Goal: Task Accomplishment & Management: Manage account settings

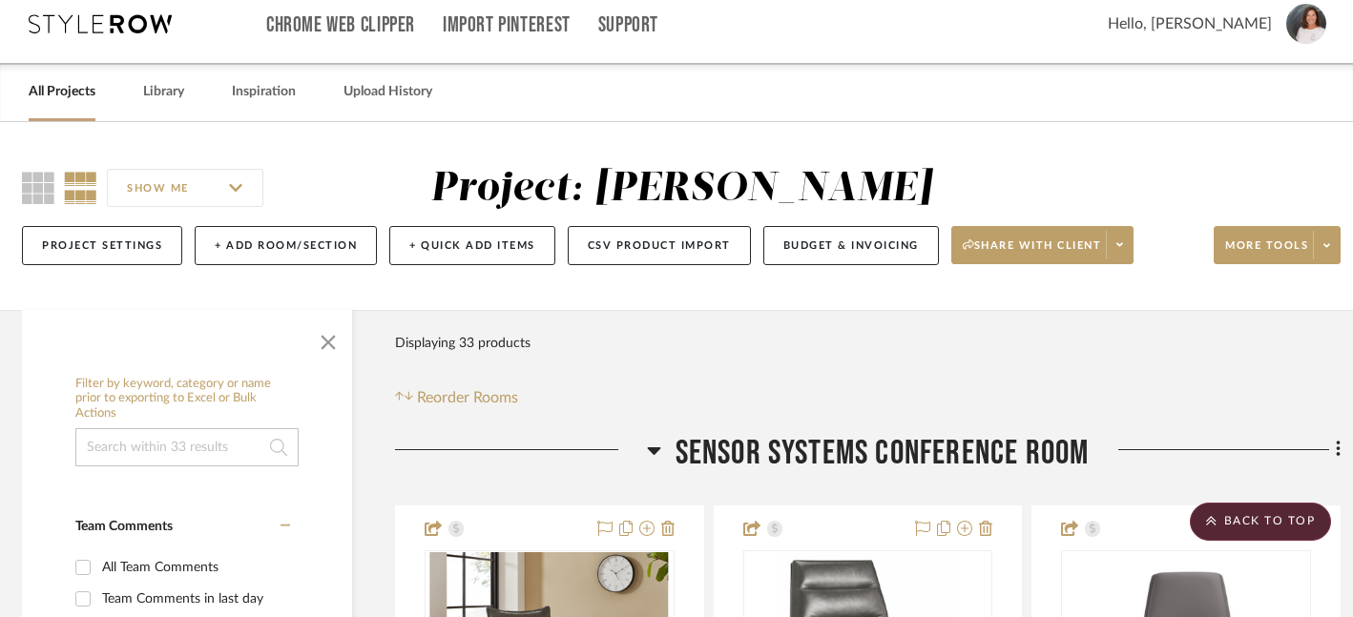
scroll to position [0, 7]
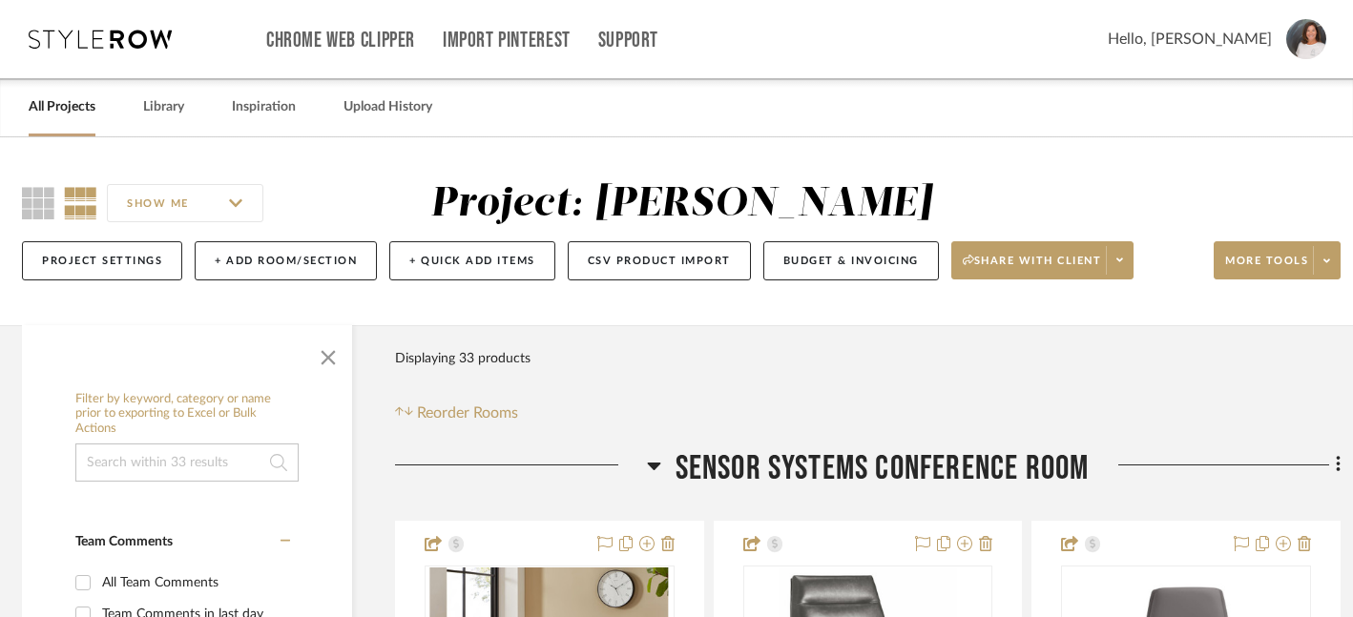
click at [50, 111] on link "All Projects" at bounding box center [62, 107] width 67 height 26
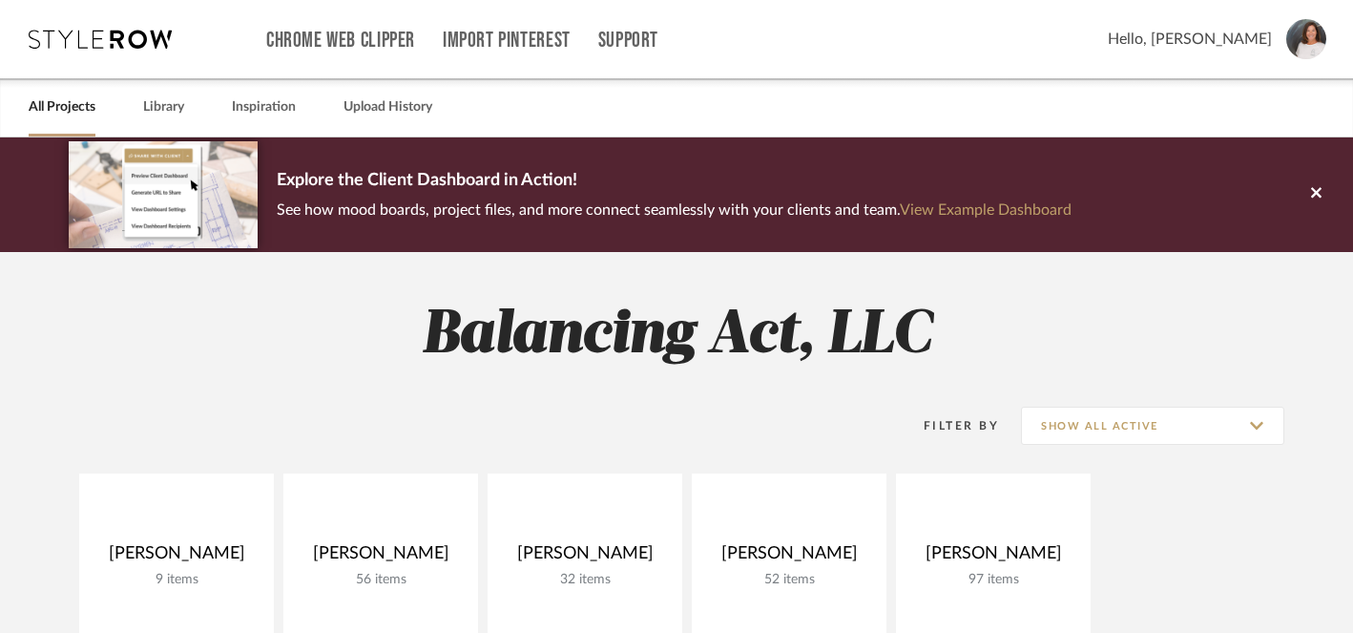
click at [1231, 37] on span "Hello, [PERSON_NAME]" at bounding box center [1190, 39] width 164 height 23
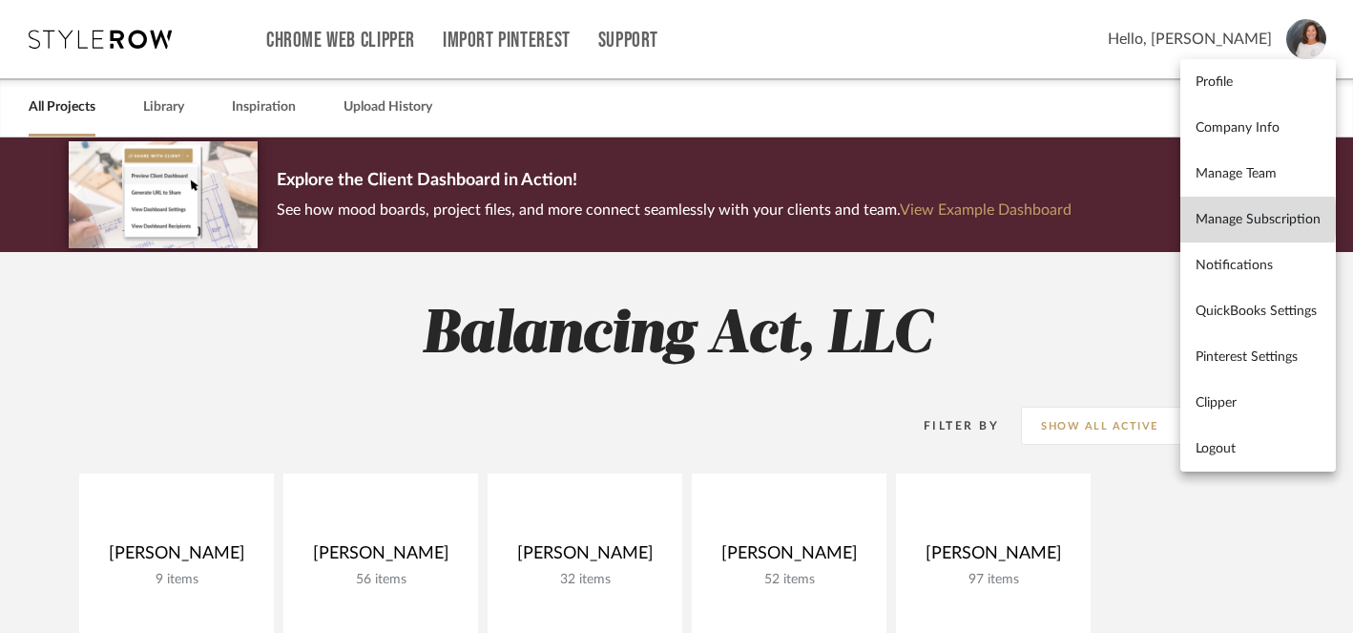
click at [1214, 219] on span "Manage Subscription" at bounding box center [1258, 220] width 125 height 16
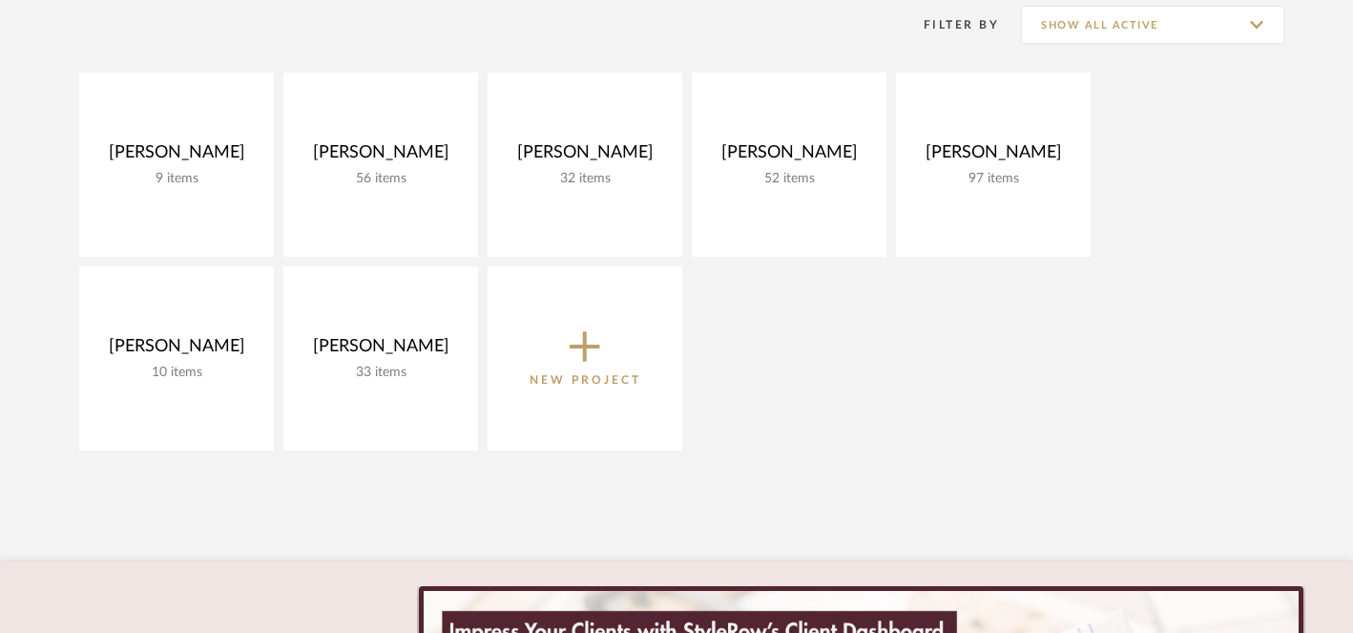
scroll to position [408, 0]
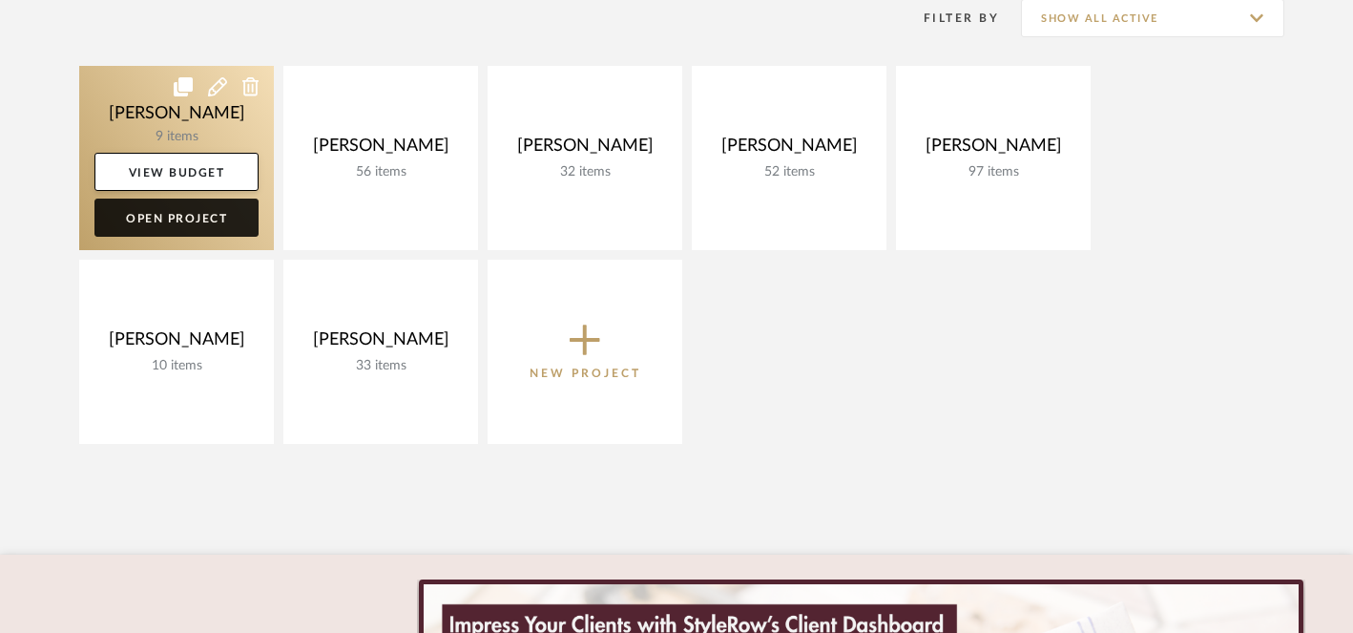
click at [215, 227] on link "Open Project" at bounding box center [176, 218] width 164 height 38
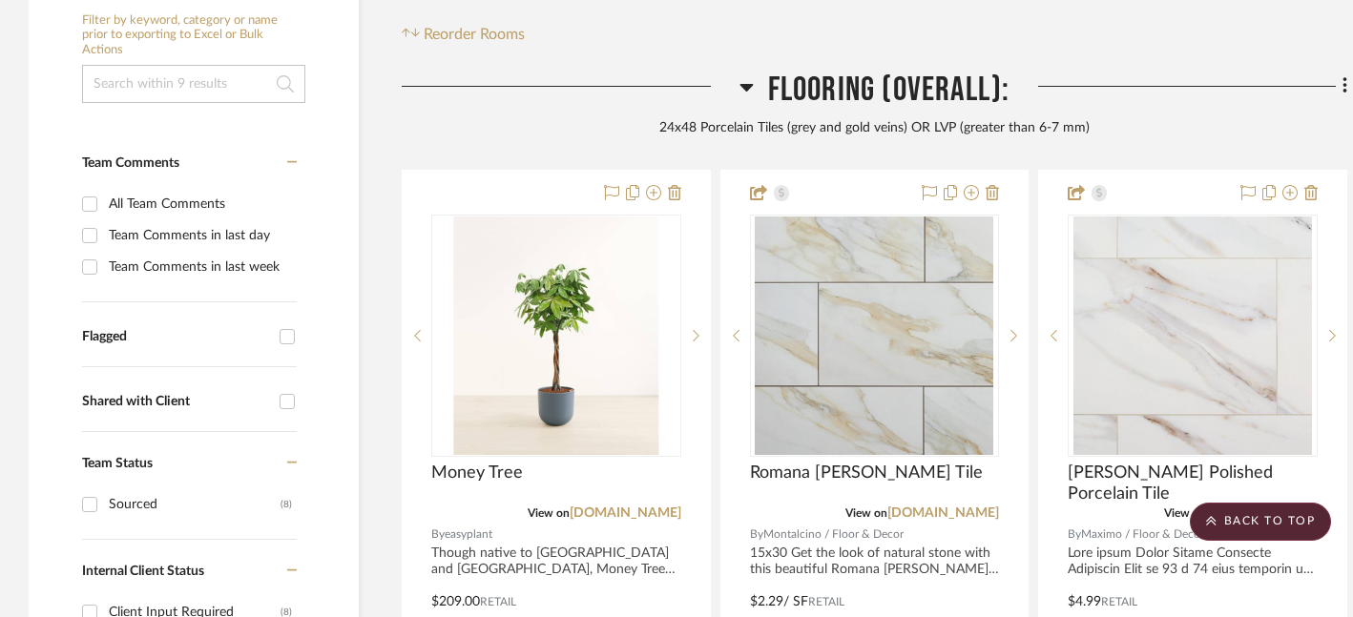
scroll to position [393, 0]
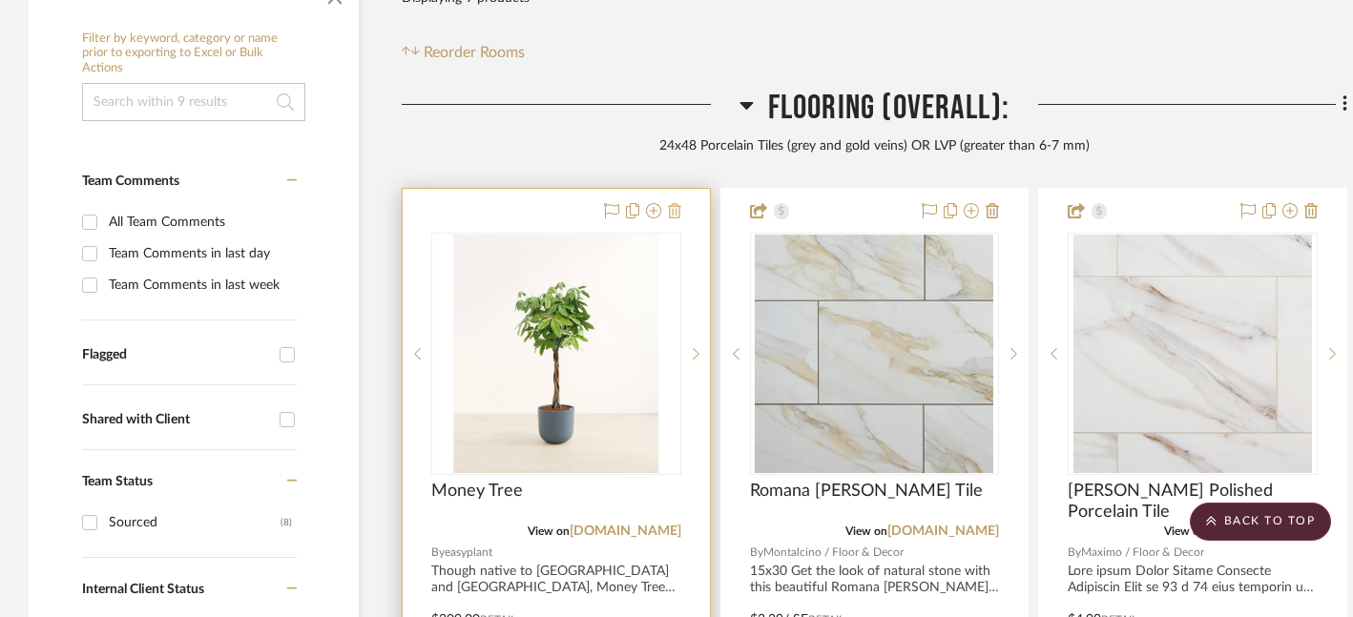
click at [678, 213] on icon at bounding box center [674, 210] width 13 height 15
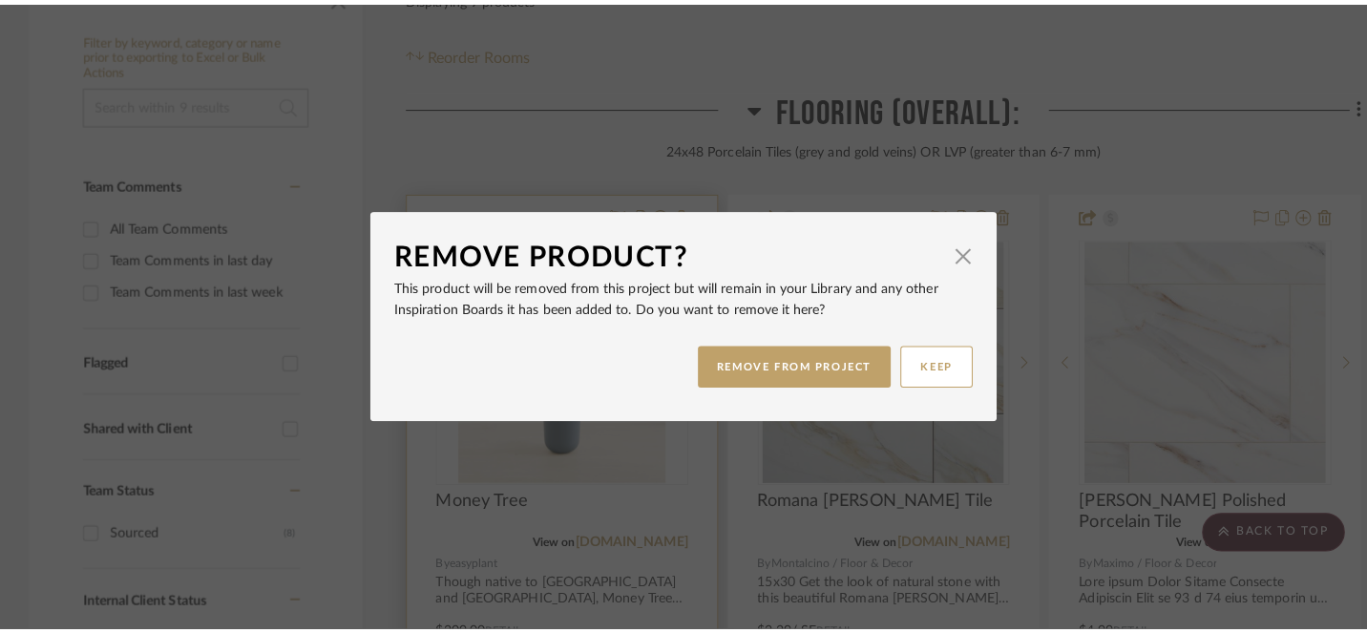
scroll to position [0, 0]
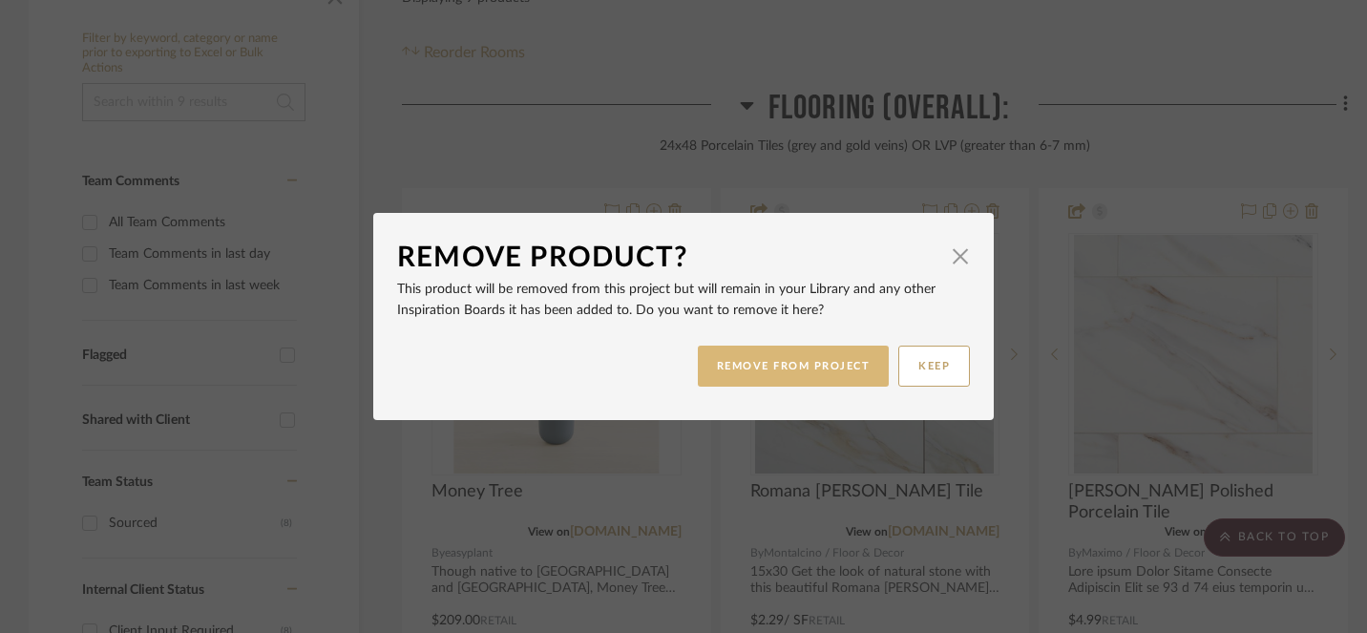
click at [750, 367] on button "REMOVE FROM PROJECT" at bounding box center [794, 365] width 192 height 41
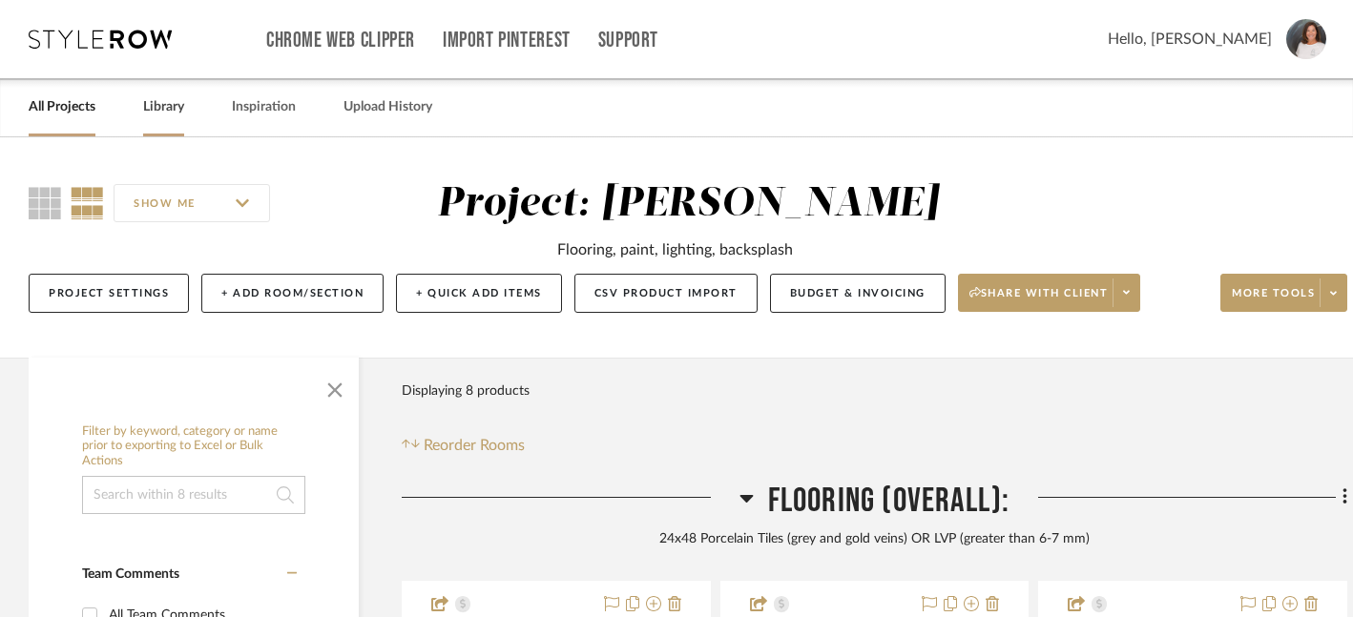
click at [157, 108] on link "Library" at bounding box center [163, 107] width 41 height 26
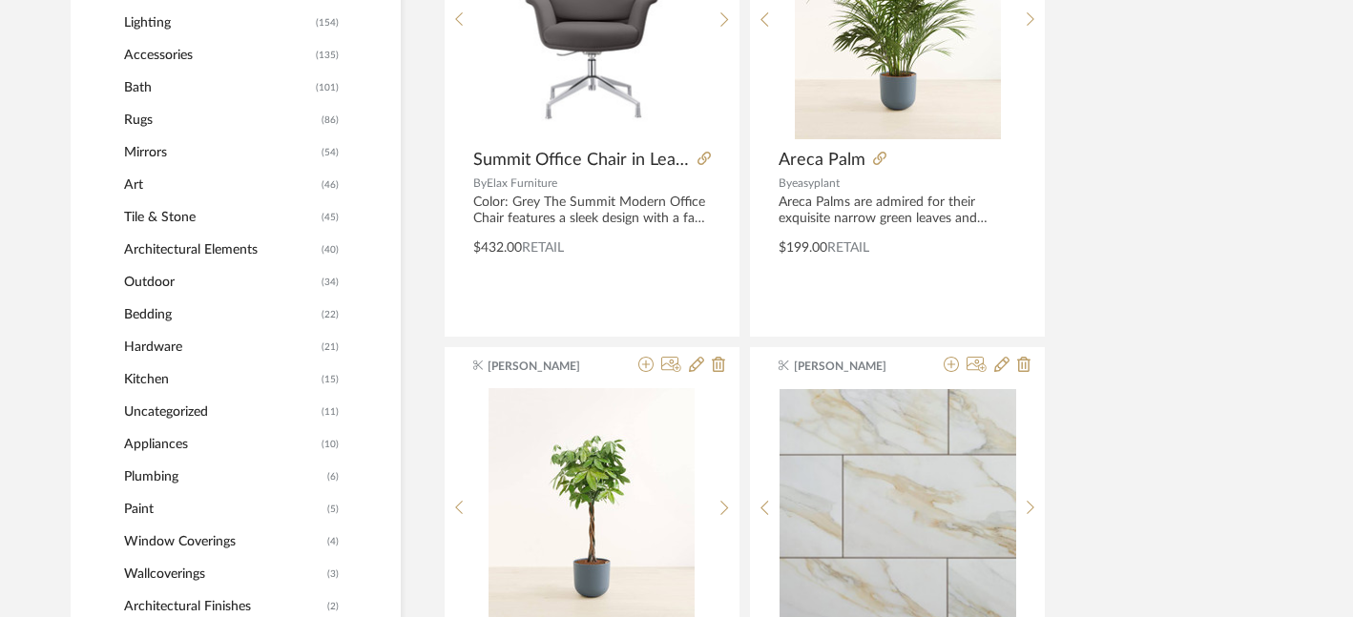
scroll to position [1018, 0]
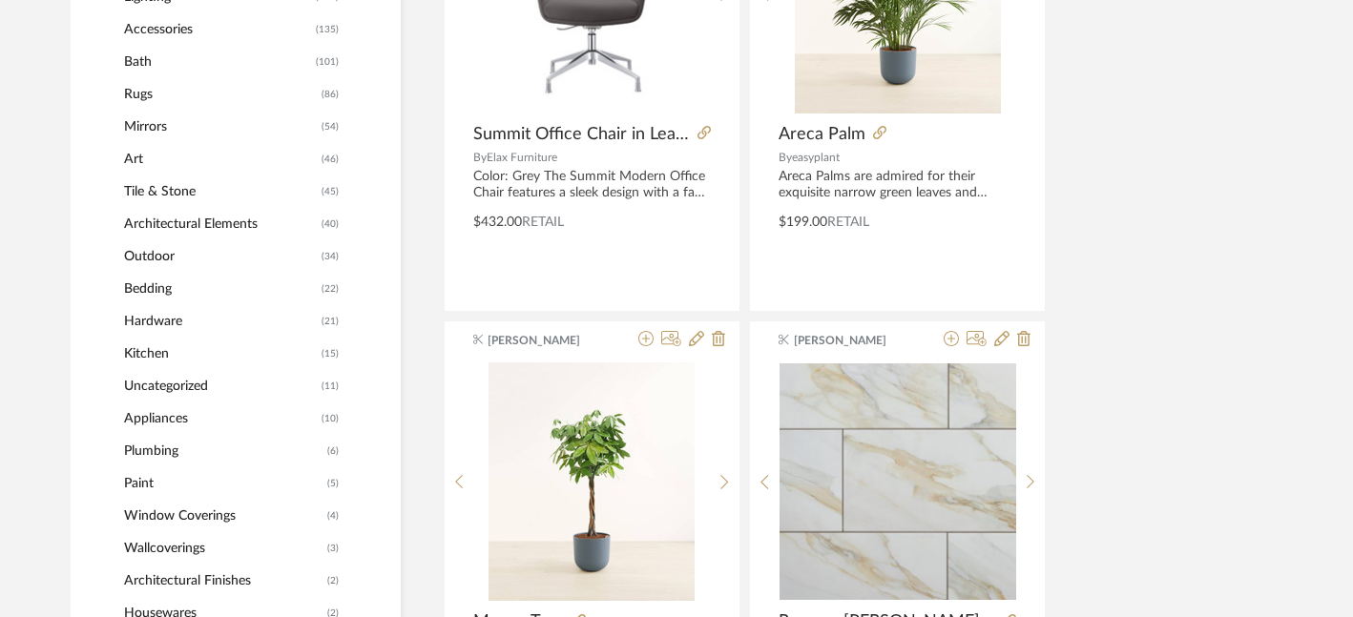
click at [153, 481] on span "Paint" at bounding box center [223, 484] width 199 height 32
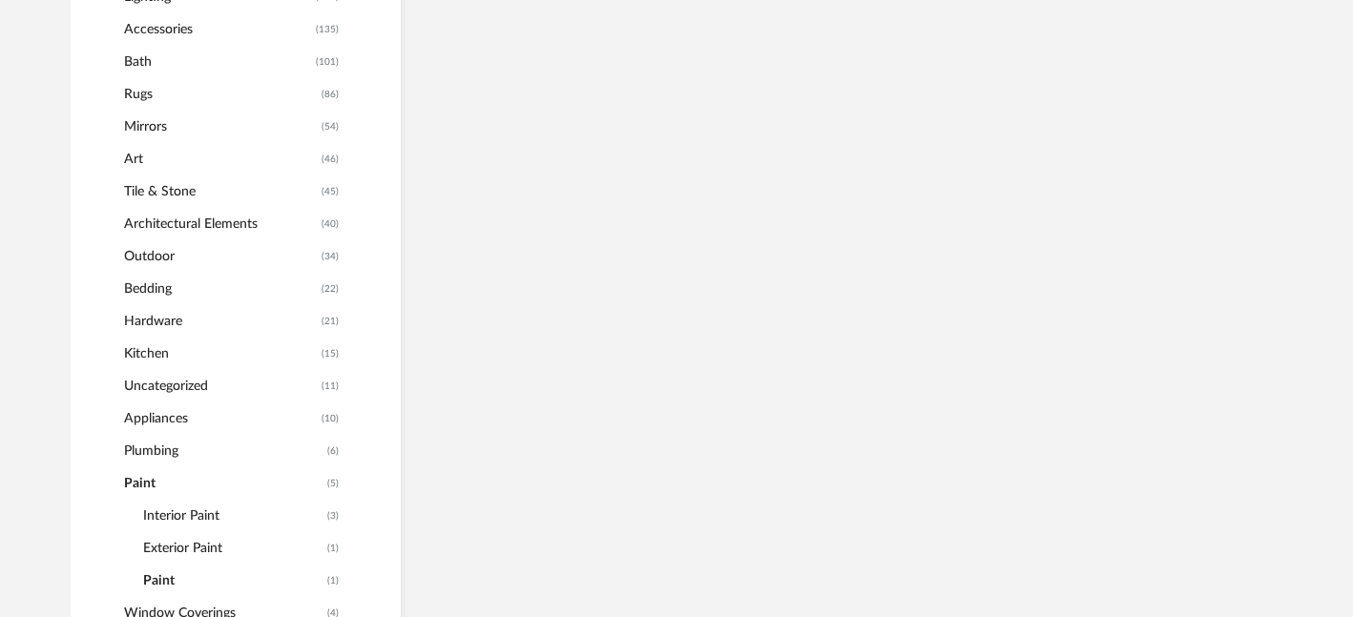
scroll to position [952, 0]
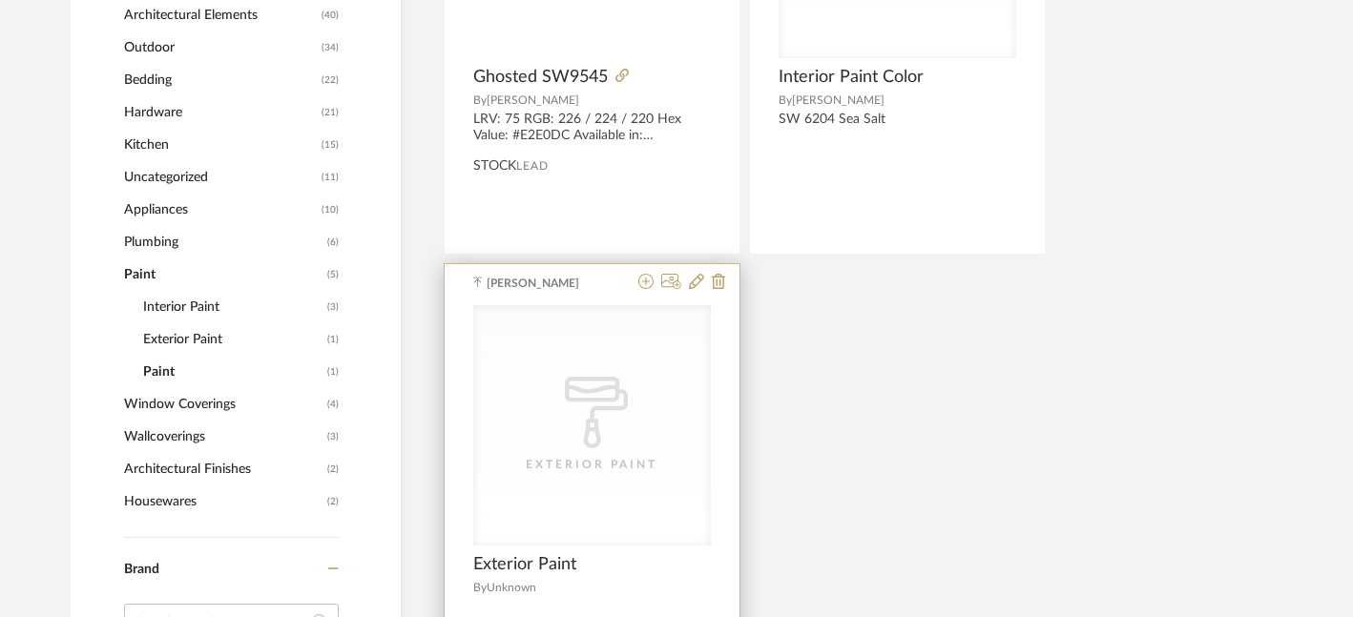
scroll to position [1181, 0]
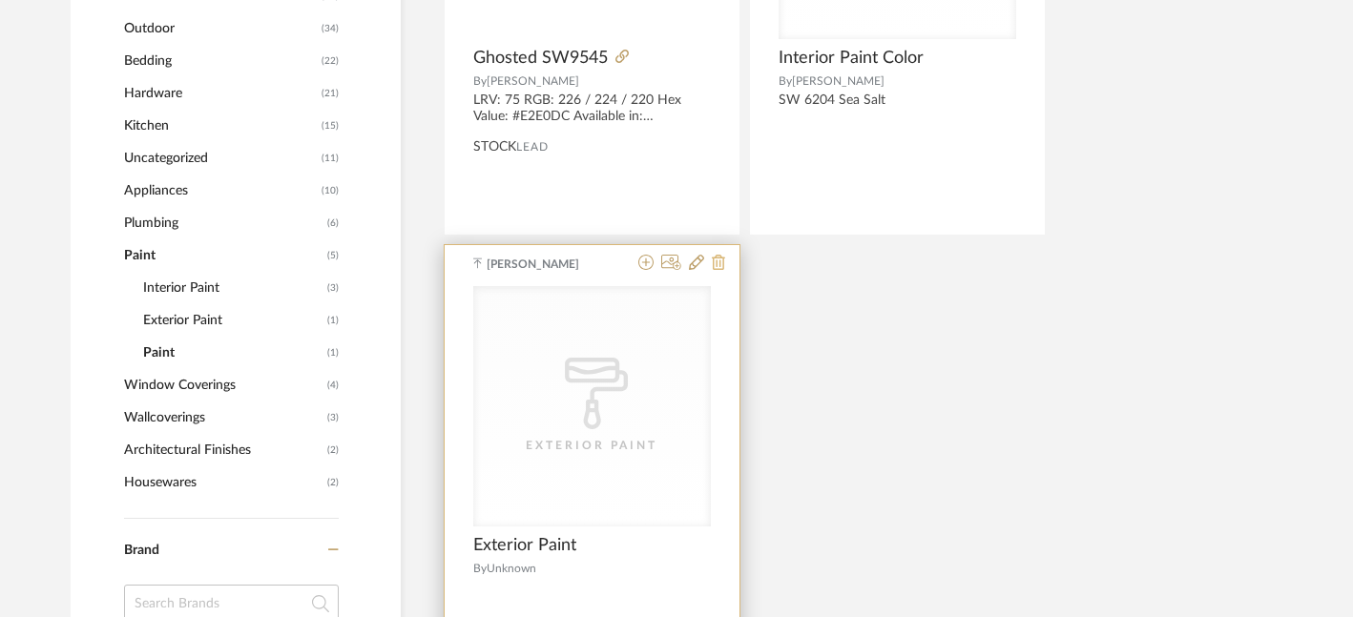
click at [718, 265] on icon at bounding box center [718, 262] width 13 height 15
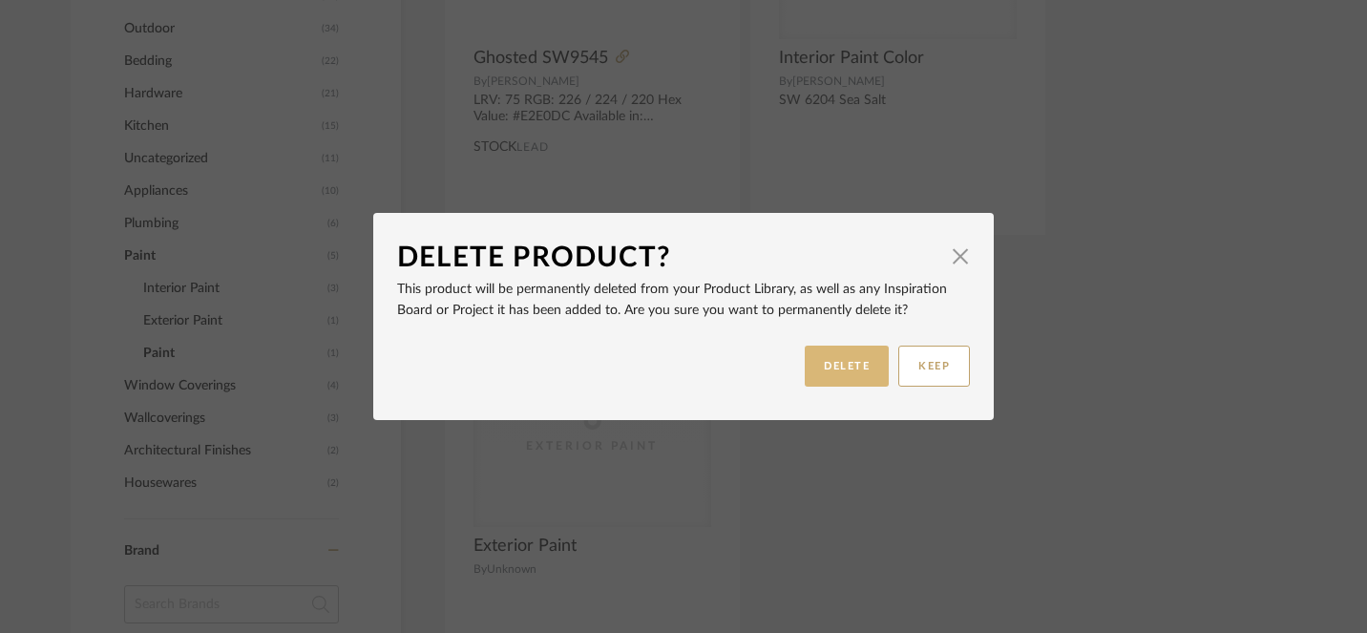
click at [846, 364] on button "DELETE" at bounding box center [847, 365] width 84 height 41
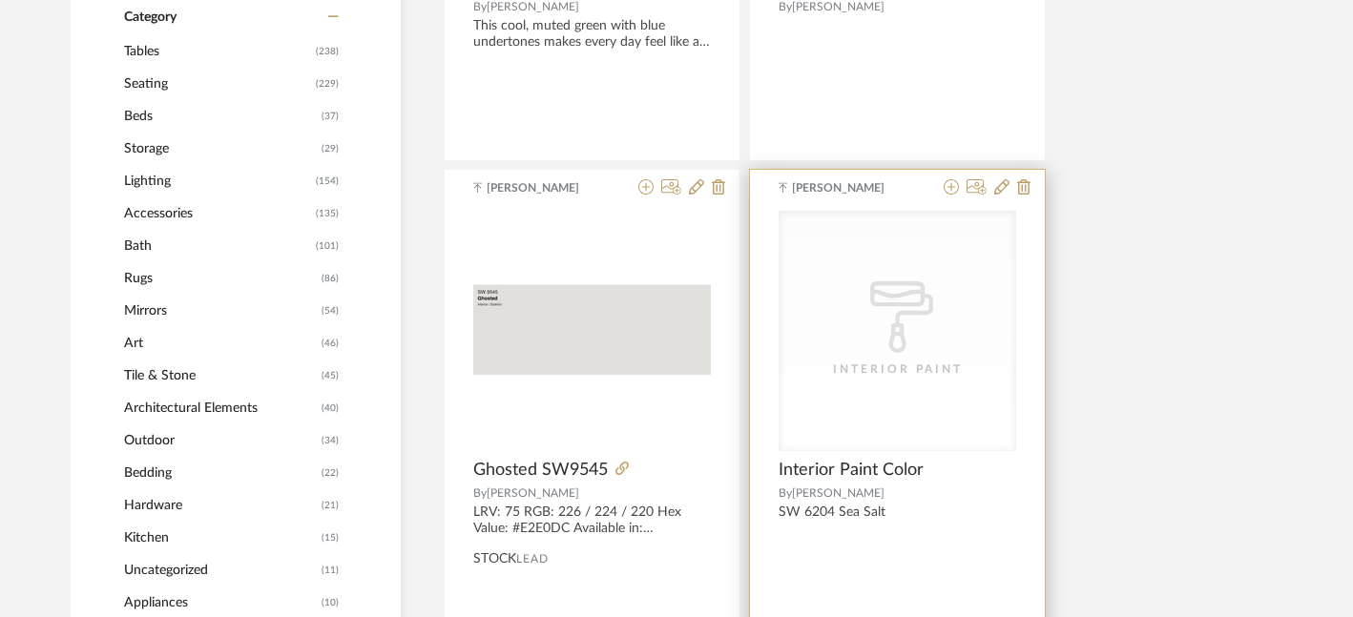
scroll to position [769, 0]
click at [917, 382] on div "CategoryIconPaint Created with Sketch. Interior Paint" at bounding box center [898, 330] width 238 height 241
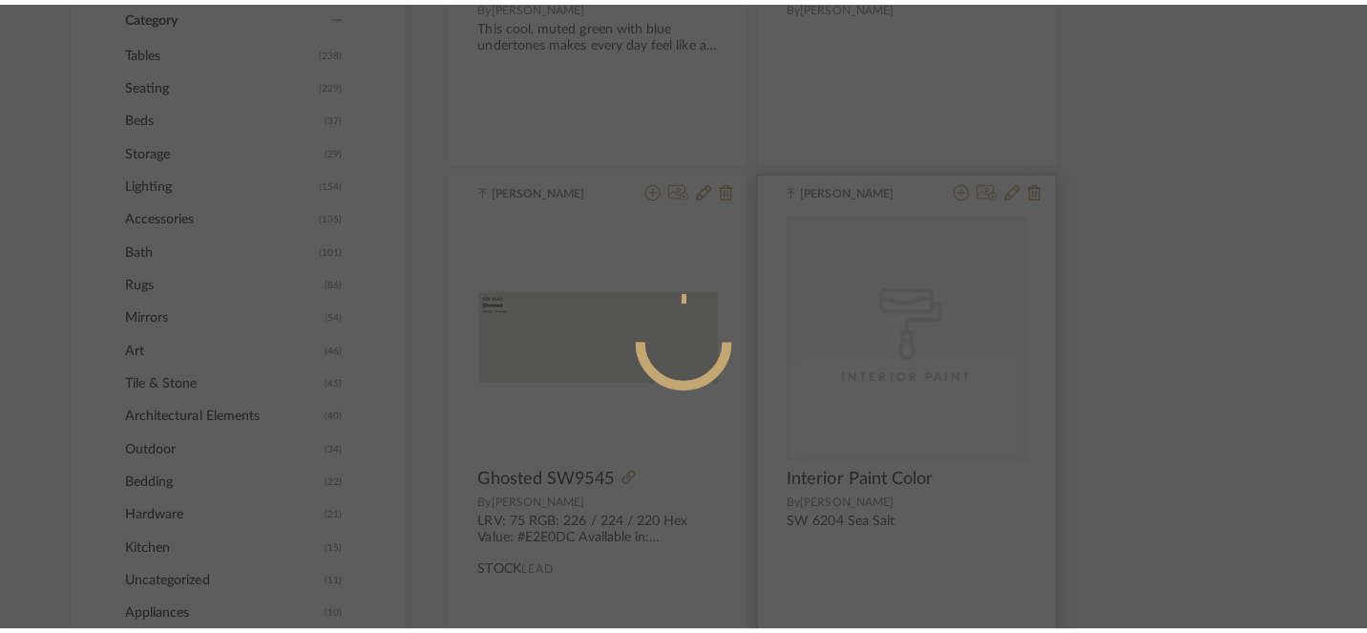
scroll to position [0, 0]
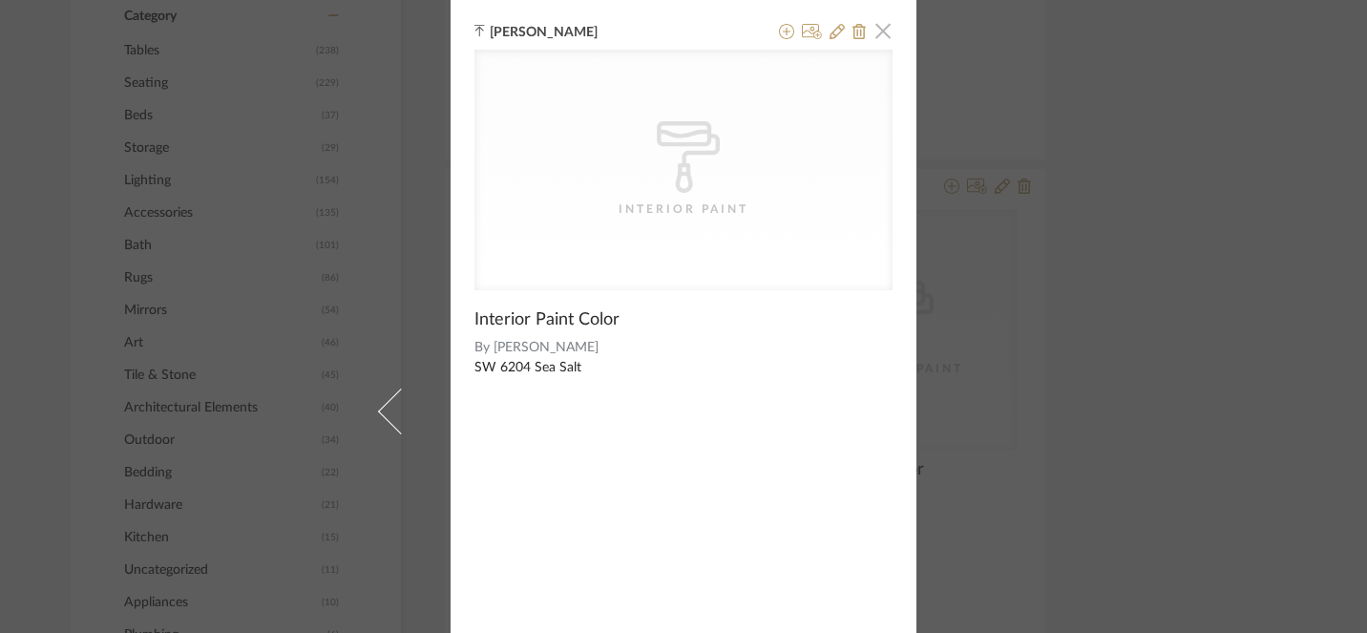
click at [877, 33] on span "button" at bounding box center [883, 30] width 38 height 38
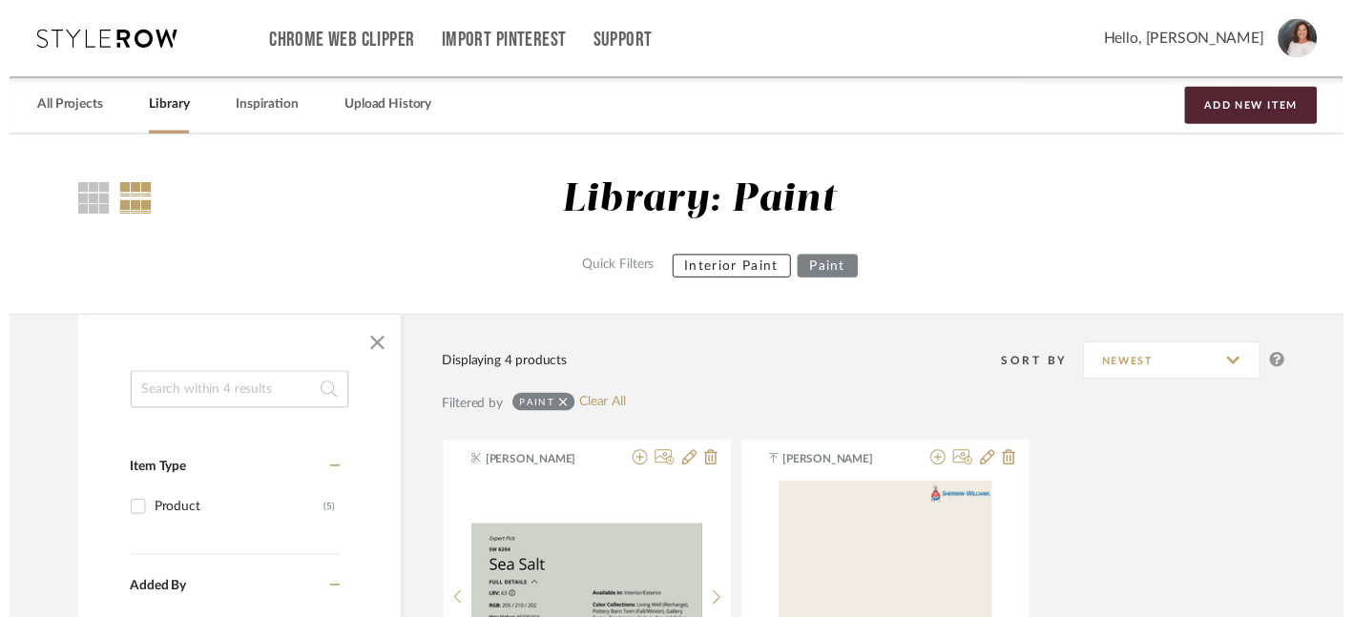
scroll to position [769, 0]
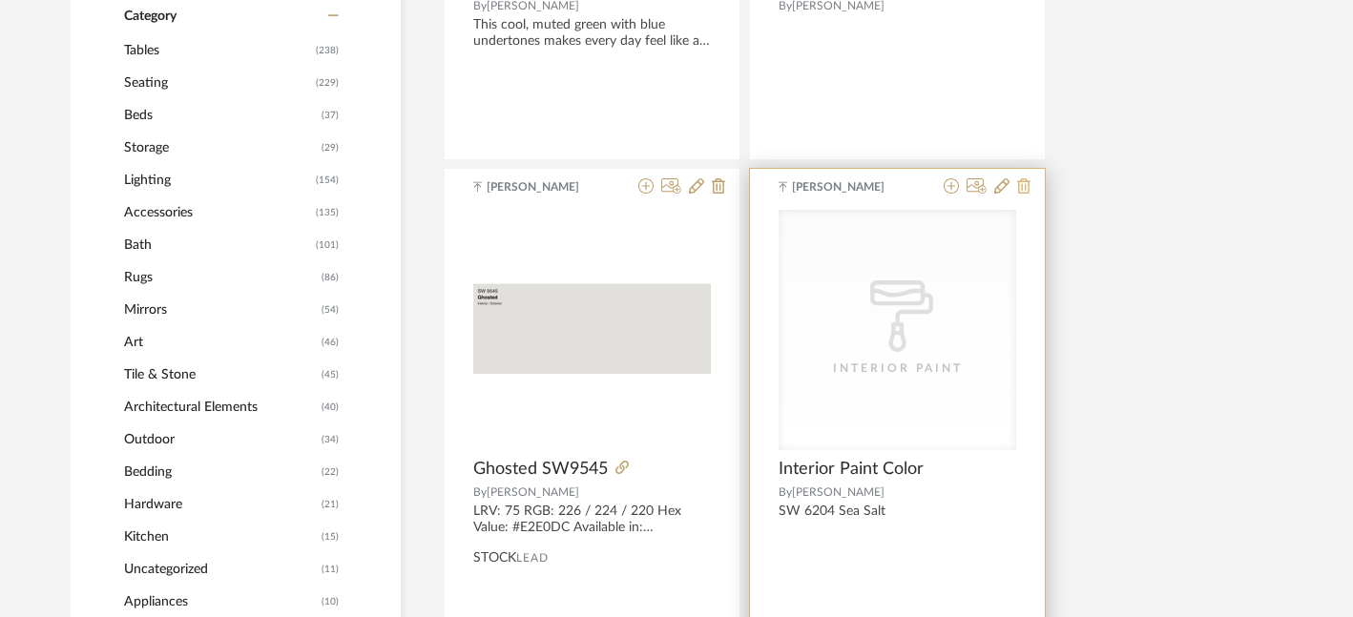
click at [1025, 187] on icon at bounding box center [1023, 185] width 13 height 15
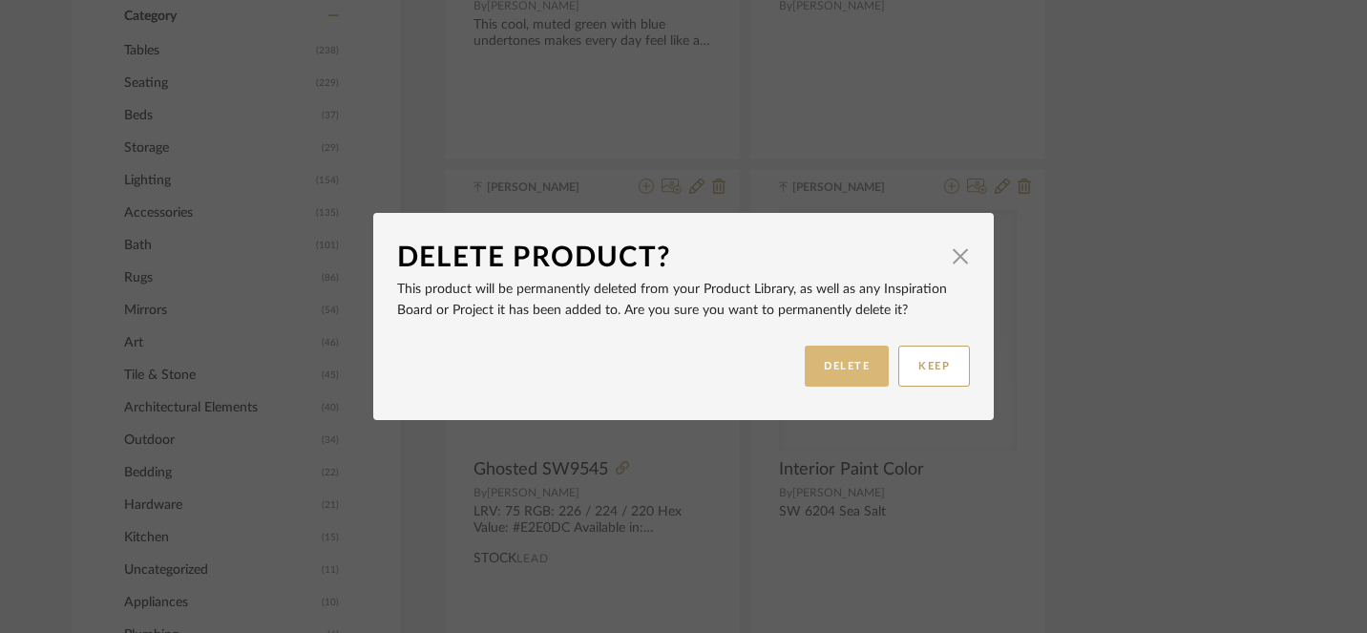
click at [845, 364] on button "DELETE" at bounding box center [847, 365] width 84 height 41
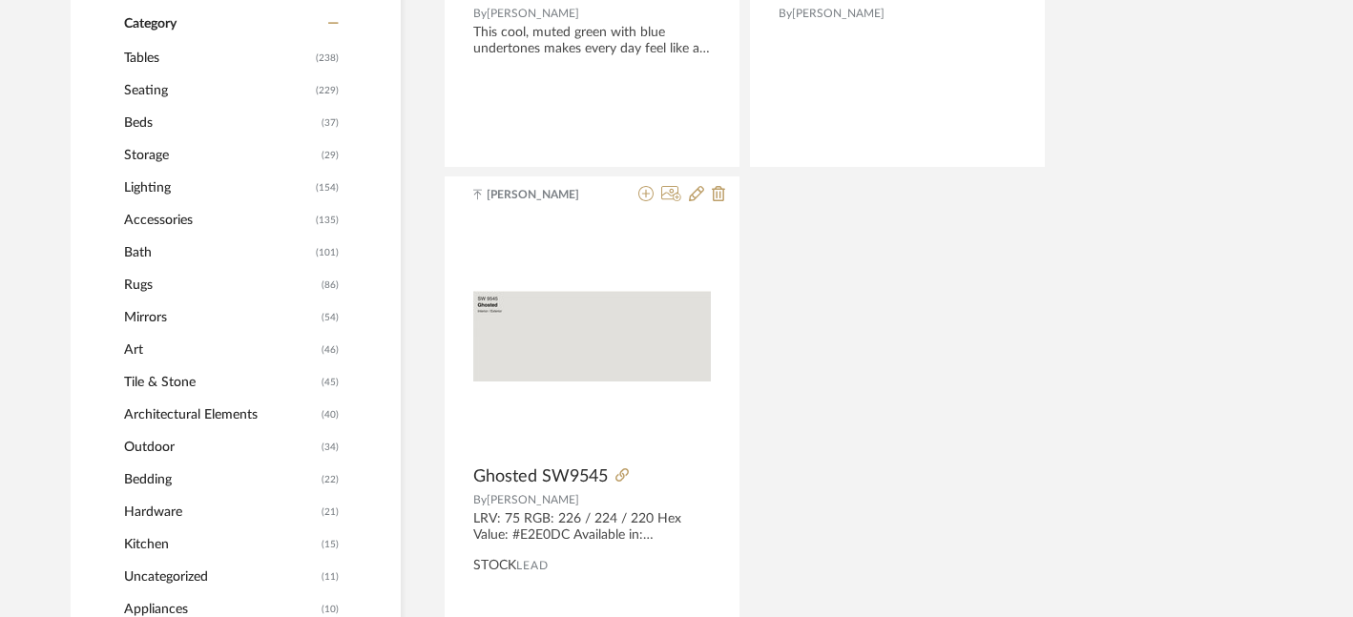
scroll to position [767, 0]
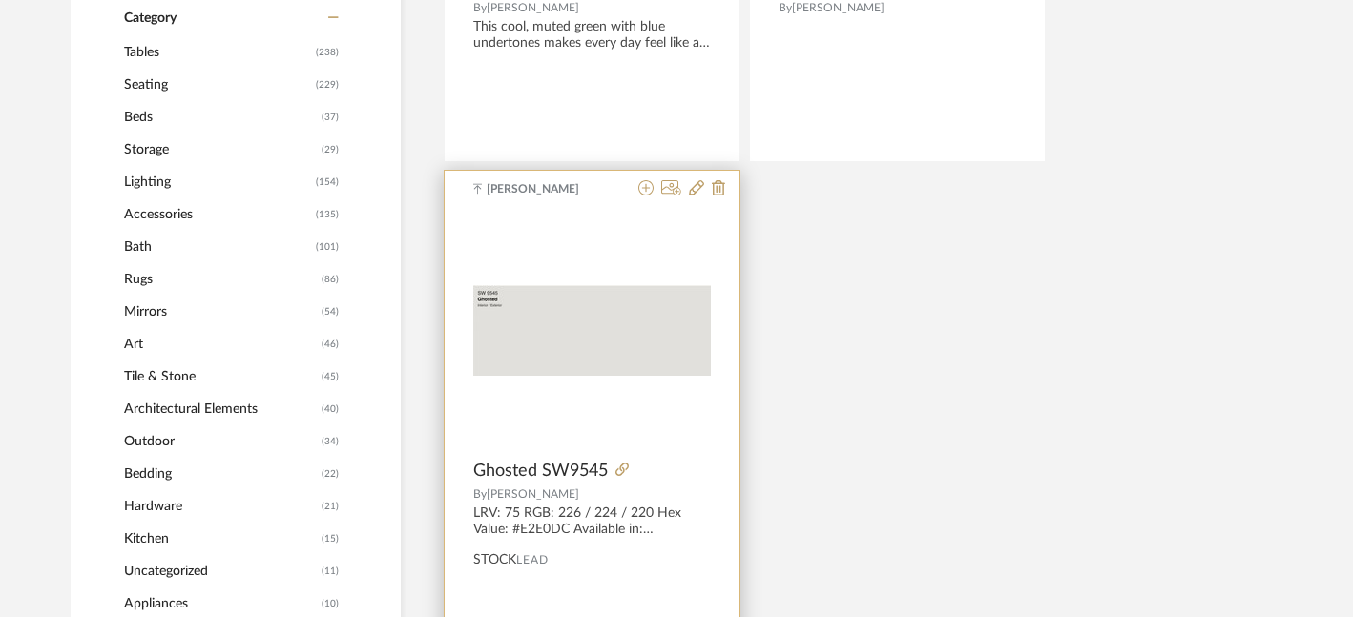
click at [556, 342] on div at bounding box center [592, 331] width 238 height 239
click at [593, 391] on div "0" at bounding box center [592, 331] width 238 height 239
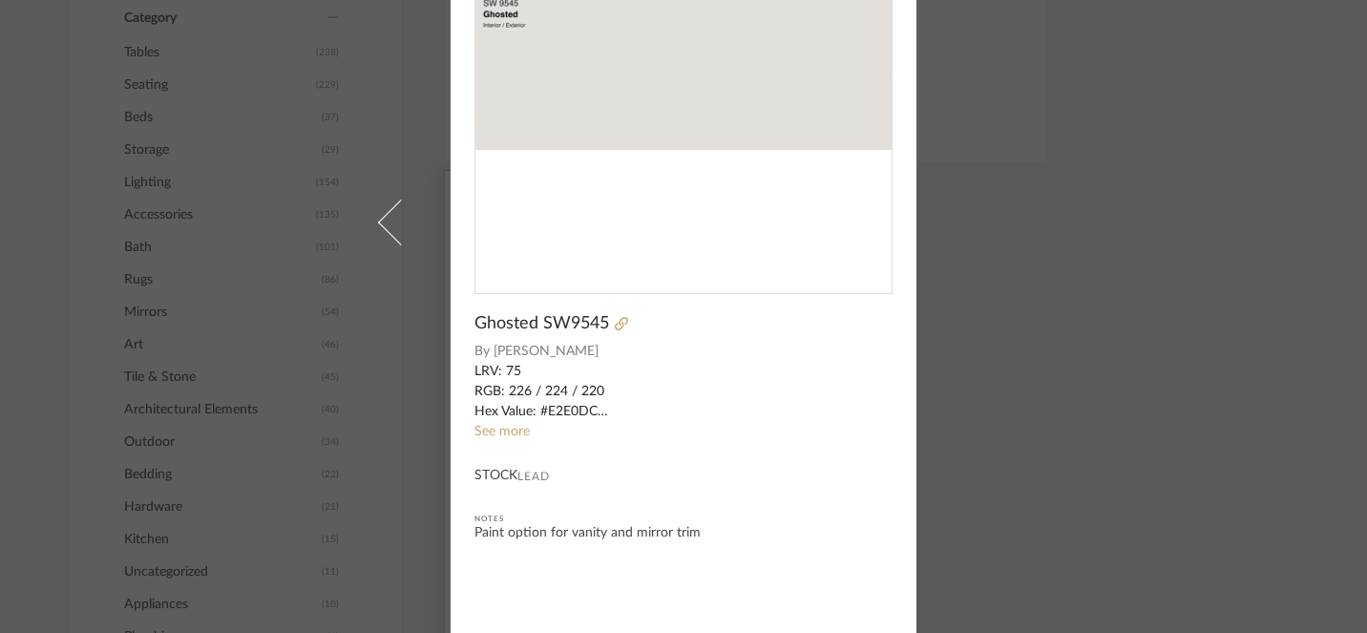
scroll to position [0, 0]
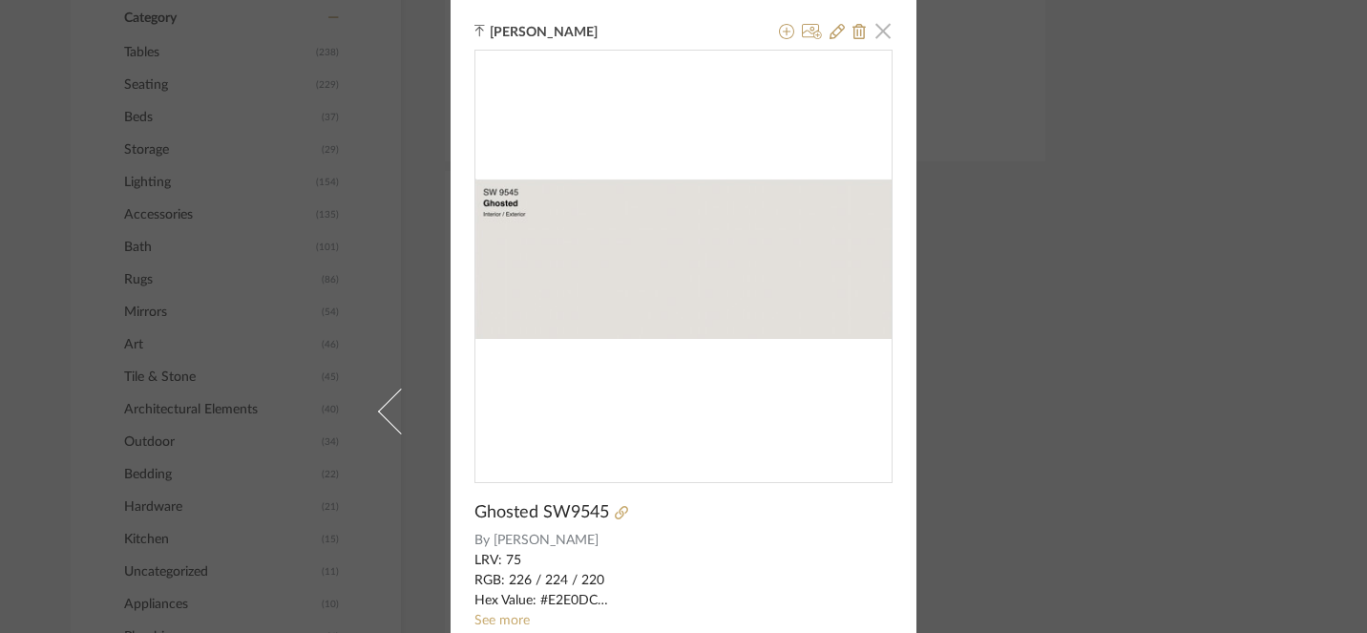
click at [878, 37] on span "button" at bounding box center [883, 30] width 38 height 38
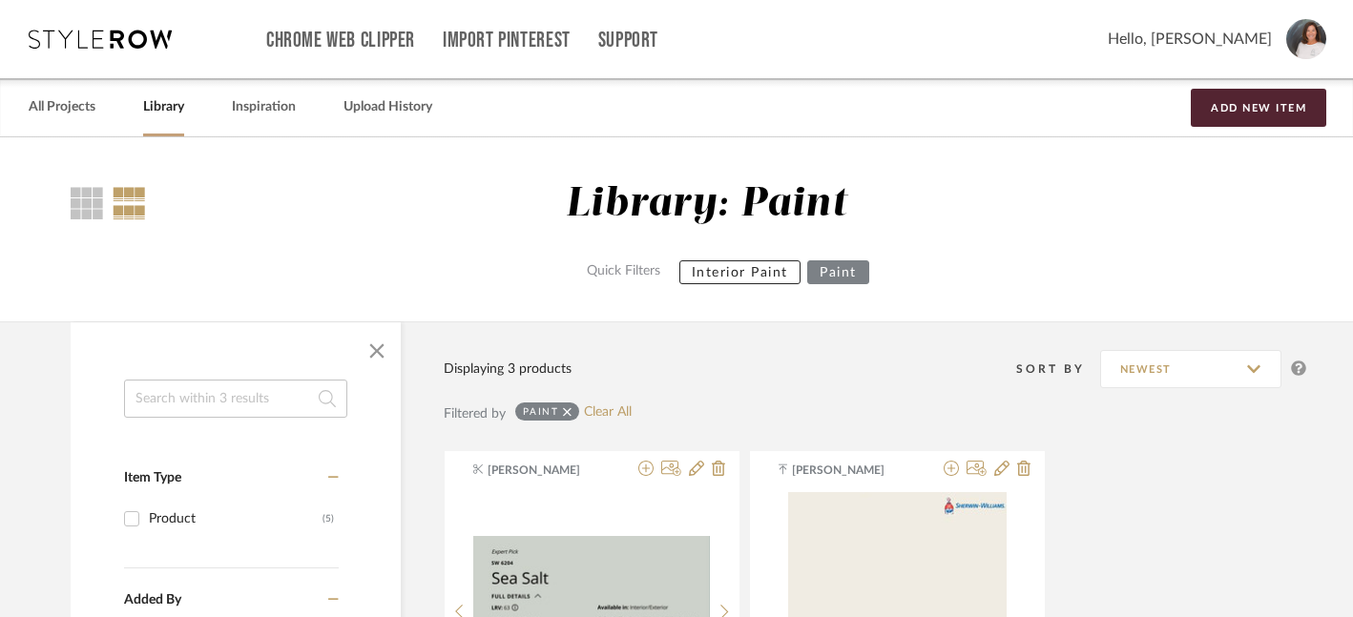
scroll to position [0, 21]
